Goal: Find specific page/section: Find specific page/section

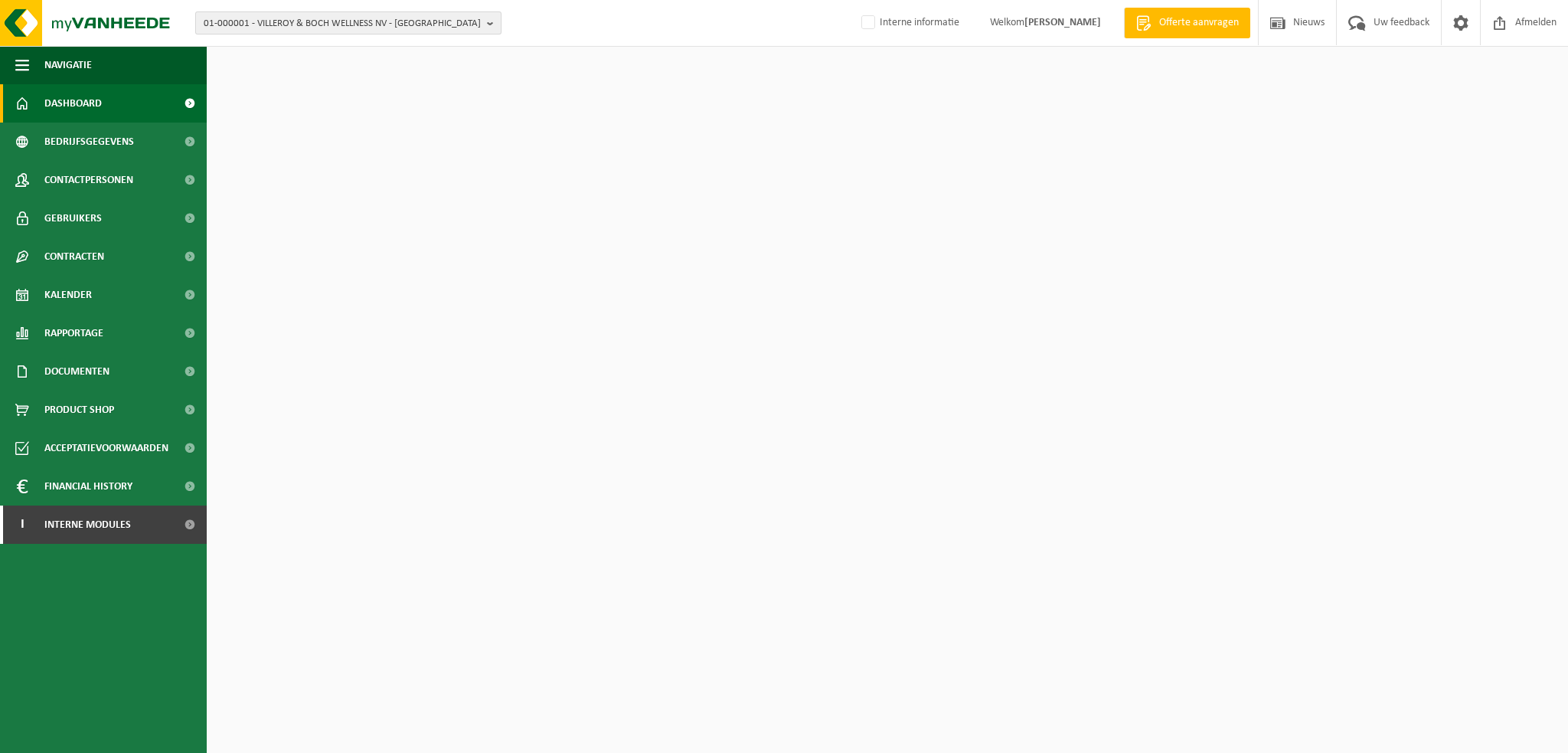
click at [246, 23] on span "01-000001 - VILLEROY & BOCH WELLNESS NV - [GEOGRAPHIC_DATA]" at bounding box center [342, 23] width 277 height 23
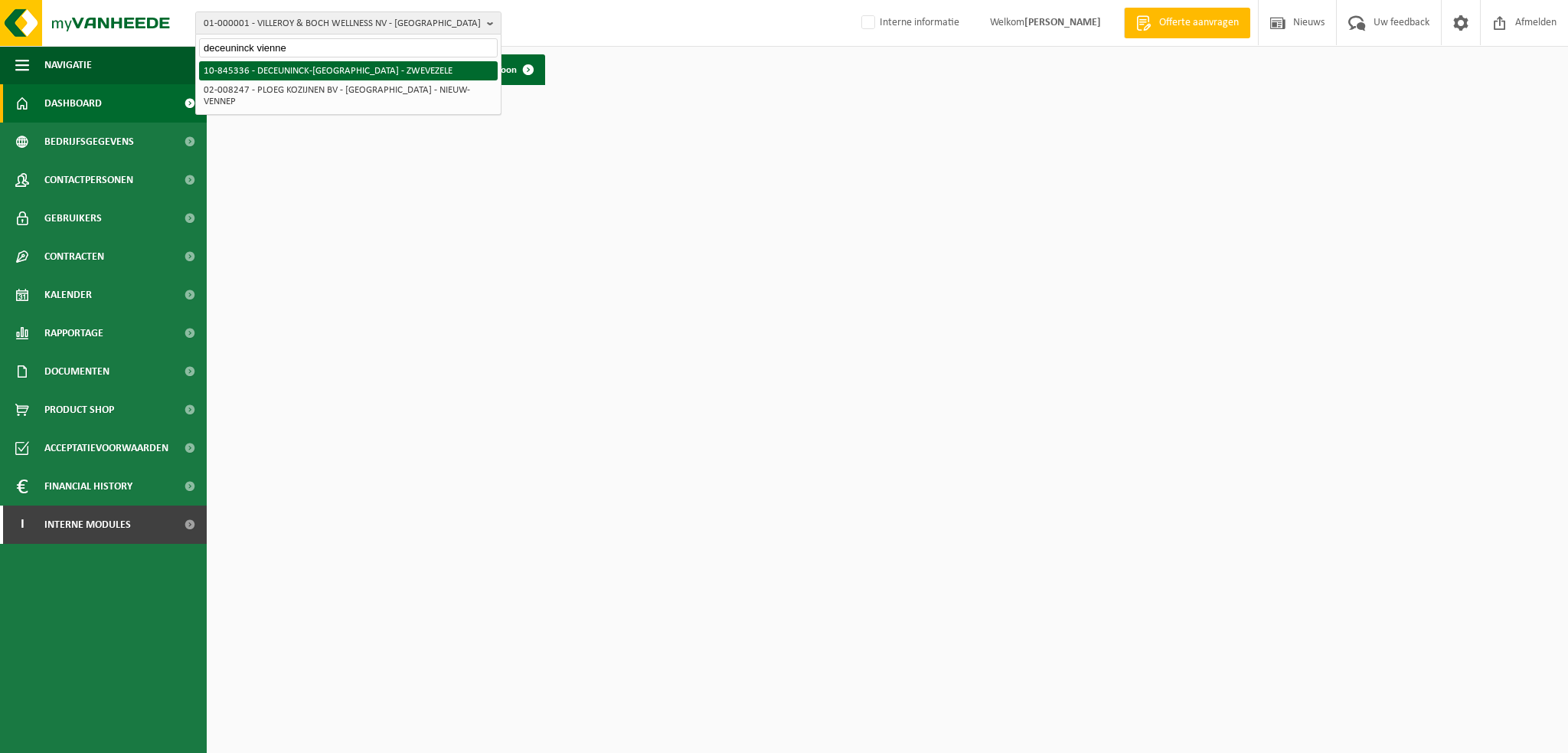
type input "deceuninck vienne"
click at [257, 78] on li "10-845336 - DECEUNINCK-[GEOGRAPHIC_DATA] - ZWEVEZELE" at bounding box center [349, 70] width 299 height 19
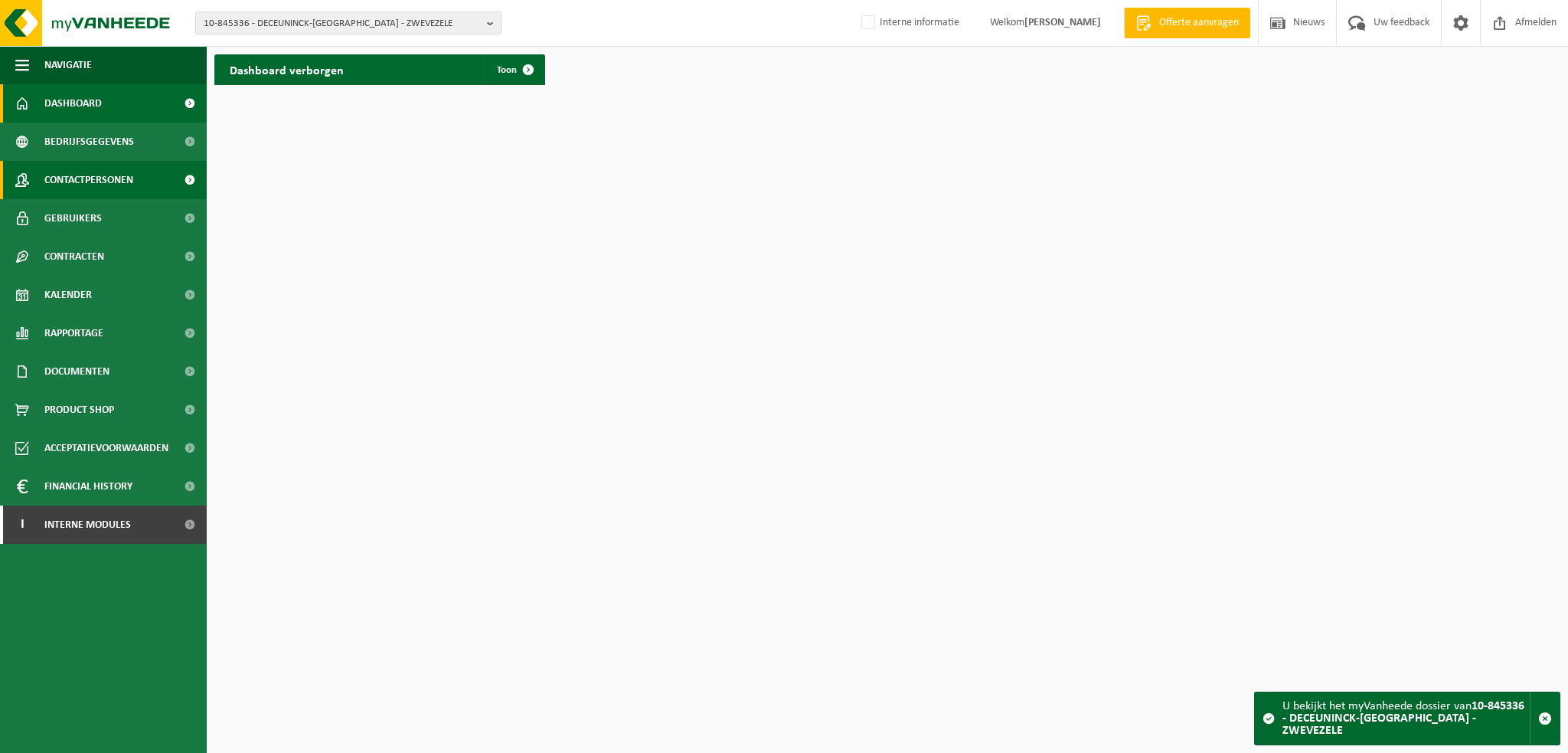
click at [82, 181] on span "Contactpersonen" at bounding box center [88, 180] width 88 height 38
